Goal: Information Seeking & Learning: Learn about a topic

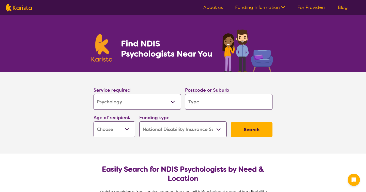
select select "Psychology"
select select "NDIS"
select select "Psychology"
select select "NDIS"
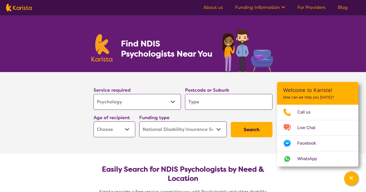
click at [205, 102] on input "search" at bounding box center [228, 102] width 87 height 16
click at [205, 101] on input "search" at bounding box center [228, 102] width 87 height 16
type input "2099"
click at [127, 129] on select "Early Childhood - 0 to 9 Child - 10 to 11 Adolescent - 12 to 17 Adult - 18 to 6…" at bounding box center [115, 129] width 42 height 16
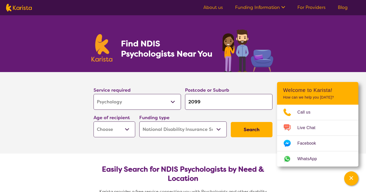
select select "AD"
click at [94, 121] on select "Early Childhood - 0 to 9 Child - 10 to 11 Adolescent - 12 to 17 Adult - 18 to 6…" at bounding box center [115, 129] width 42 height 16
select select "AD"
click at [214, 126] on select "Home Care Package (HCP) National Disability Insurance Scheme (NDIS) I don't know" at bounding box center [182, 129] width 87 height 16
click at [139, 121] on select "Home Care Package (HCP) National Disability Insurance Scheme (NDIS) I don't know" at bounding box center [182, 129] width 87 height 16
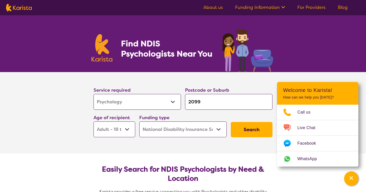
click at [247, 127] on button "Search" at bounding box center [252, 129] width 42 height 15
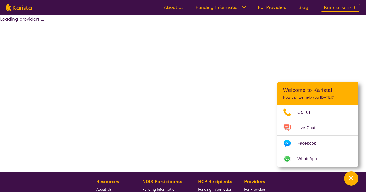
select select "by_score"
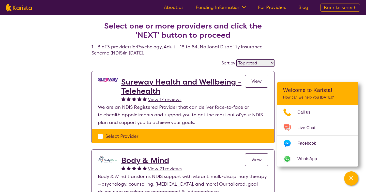
click at [65, 76] on div "Select one or more providers and click the 'NEXT' button to proceed 1 - 3 of 3 …" at bounding box center [183, 157] width 366 height 284
click at [343, 5] on span "Back to search" at bounding box center [340, 8] width 33 height 6
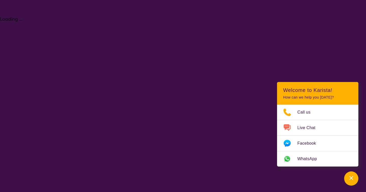
select select "Psychology"
select select "AD"
select select "NDIS"
select select "Psychology"
select select "AD"
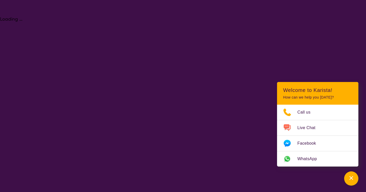
select select "NDIS"
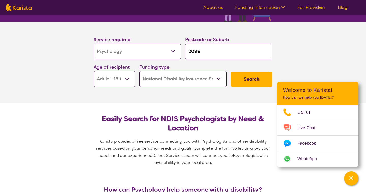
scroll to position [51, 0]
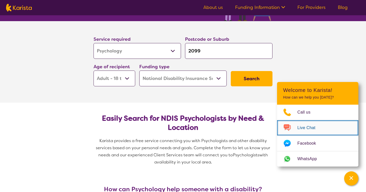
click at [317, 127] on span "Live Chat" at bounding box center [309, 128] width 24 height 8
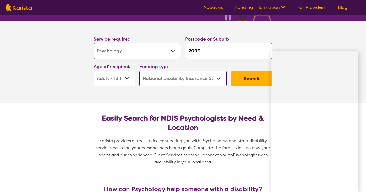
click at [332, 44] on section "Service required Allied Health Assistant Assessment ([MEDICAL_DATA] or [MEDICAL…" at bounding box center [183, 61] width 366 height 81
